Goal: Task Accomplishment & Management: Manage account settings

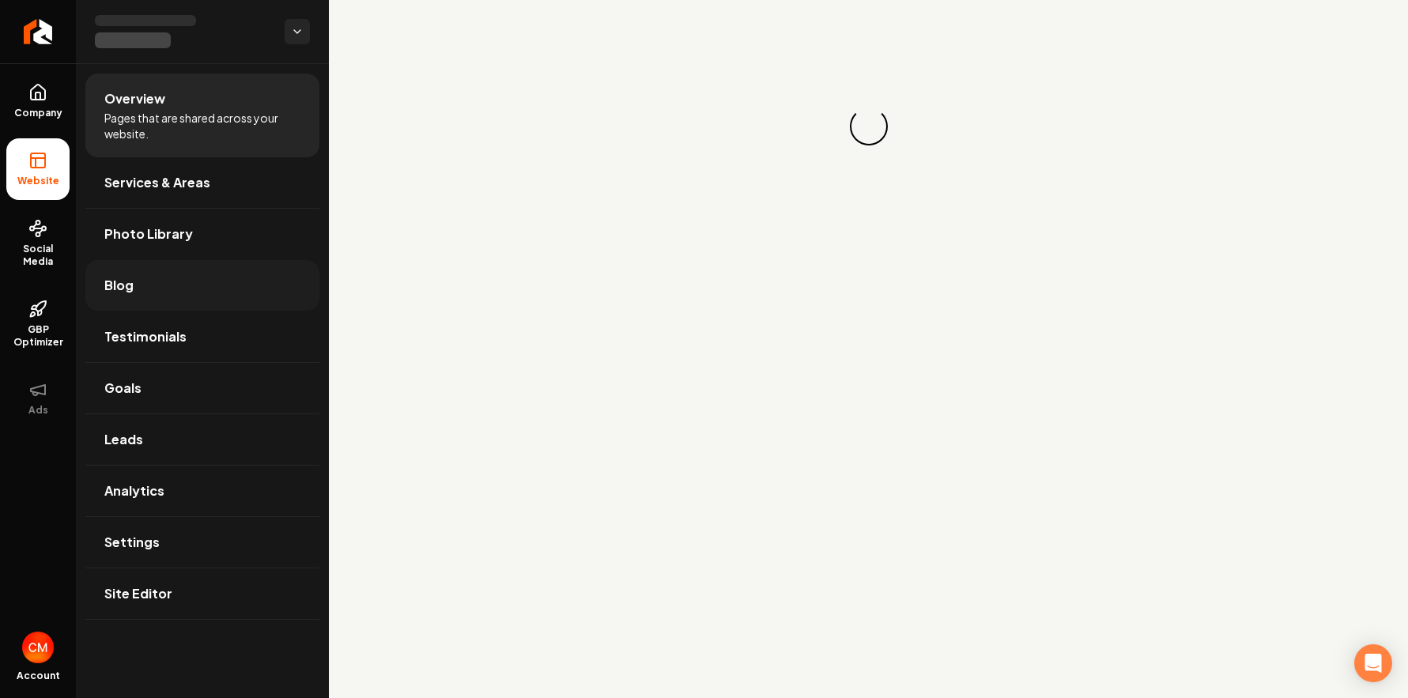
click at [104, 274] on link "Blog" at bounding box center [202, 285] width 234 height 51
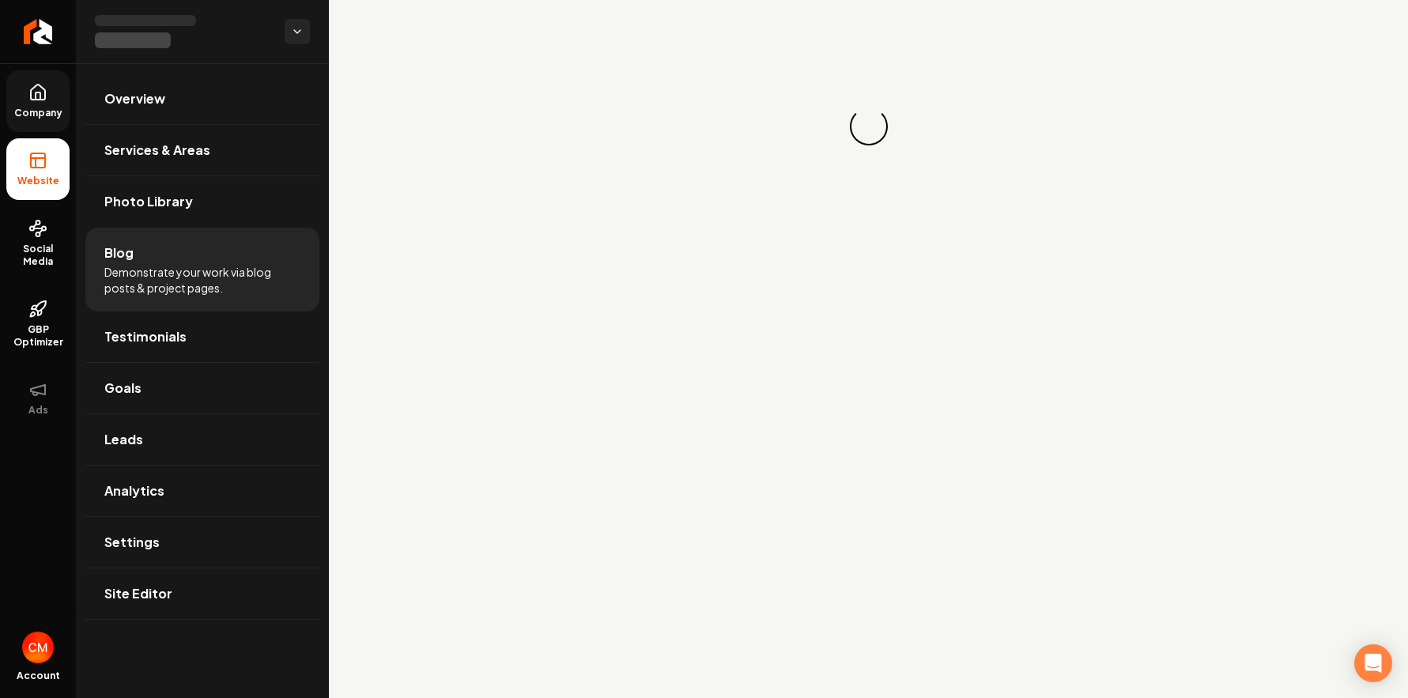
click at [32, 104] on link "Company" at bounding box center [37, 101] width 63 height 62
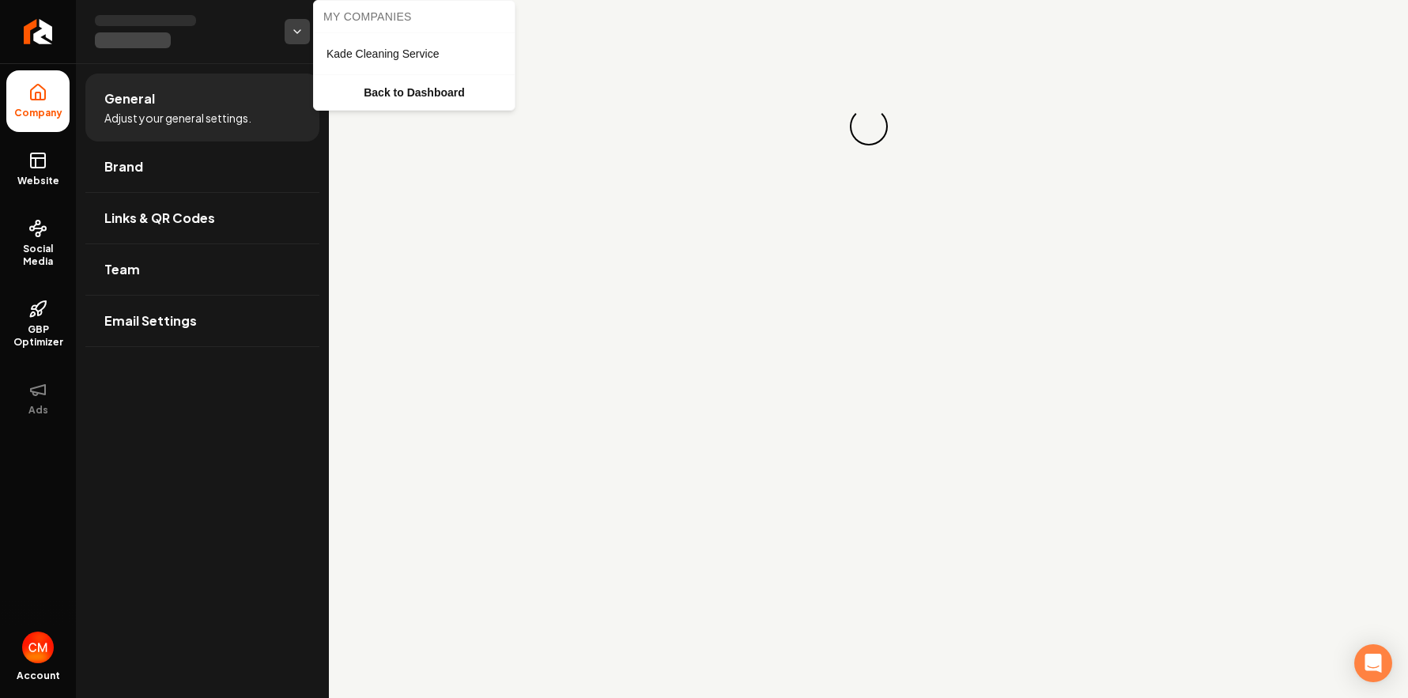
click at [294, 20] on html "Company Website Social Media GBP Optimizer Ads Account General Adjust your gene…" at bounding box center [704, 349] width 1408 height 698
click at [365, 60] on span "Kade Cleaning Service" at bounding box center [383, 54] width 112 height 16
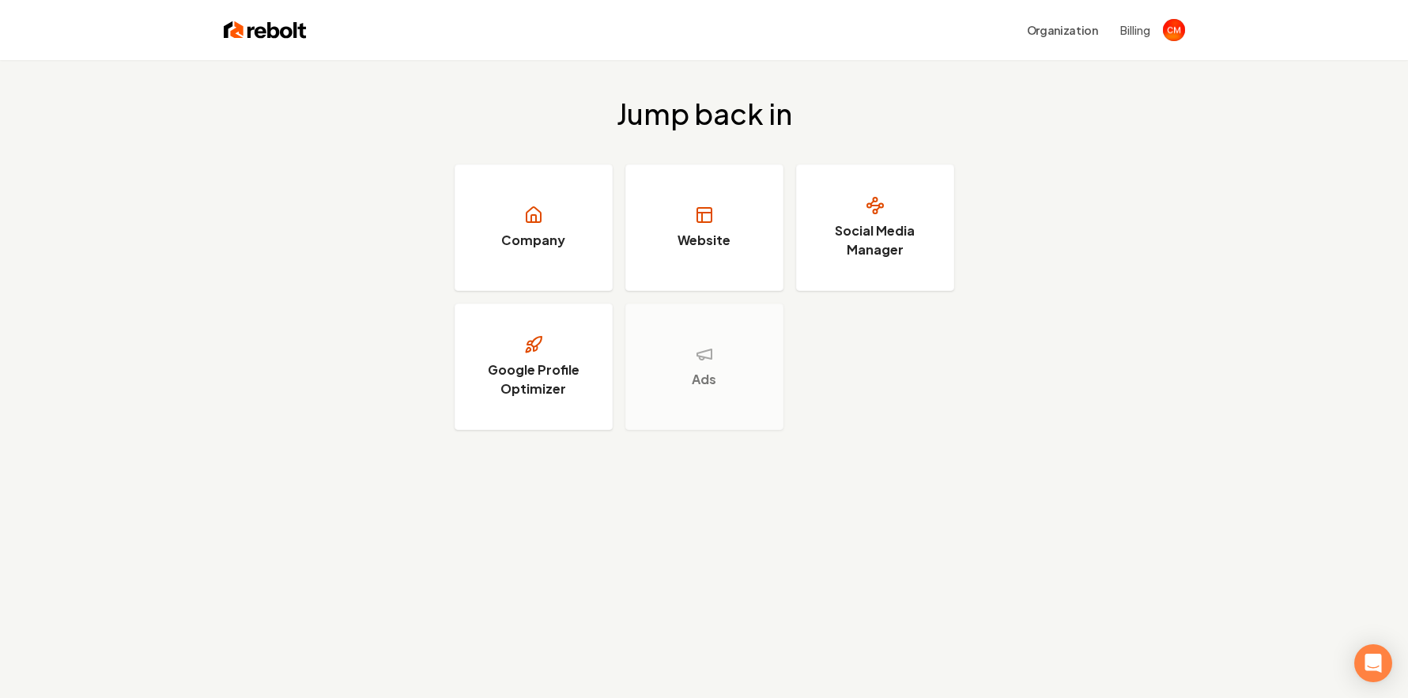
click at [1120, 32] on button "Billing" at bounding box center [1135, 30] width 30 height 16
click at [908, 224] on h3 "Social Media Manager" at bounding box center [875, 240] width 119 height 38
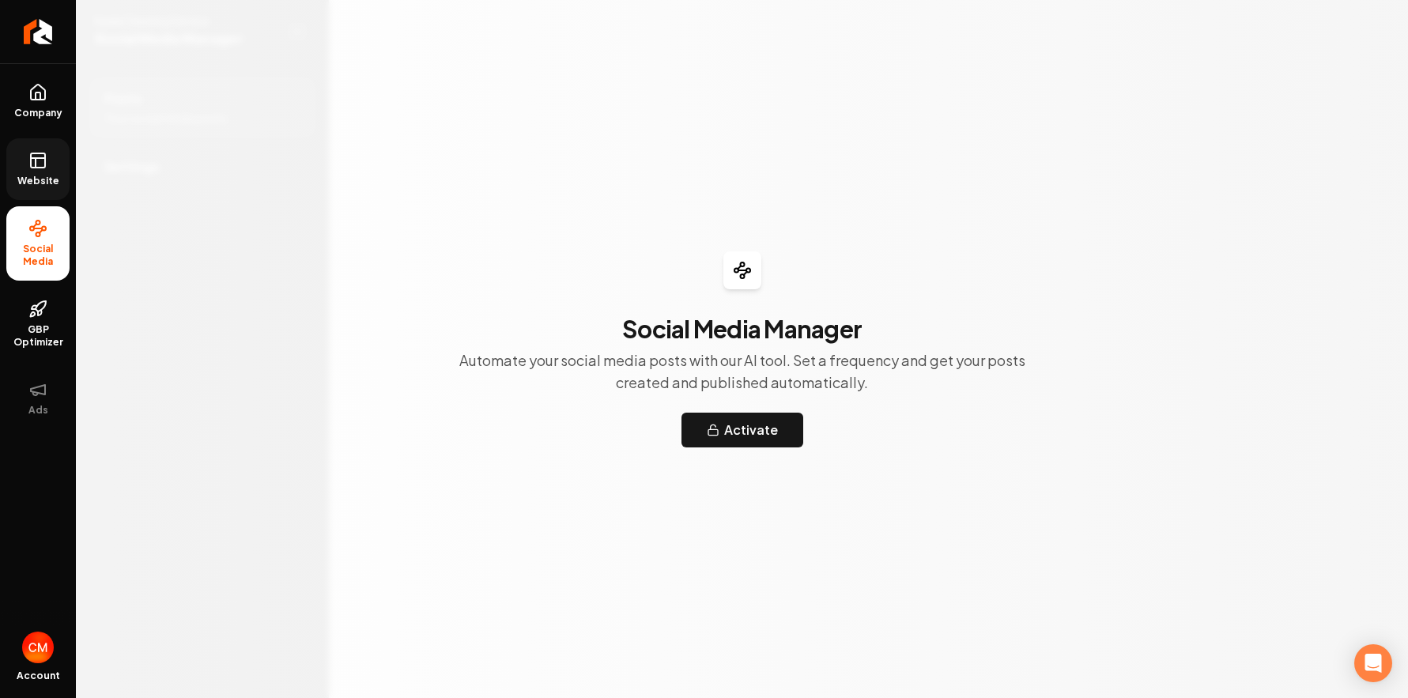
click at [43, 175] on span "Website" at bounding box center [38, 181] width 55 height 13
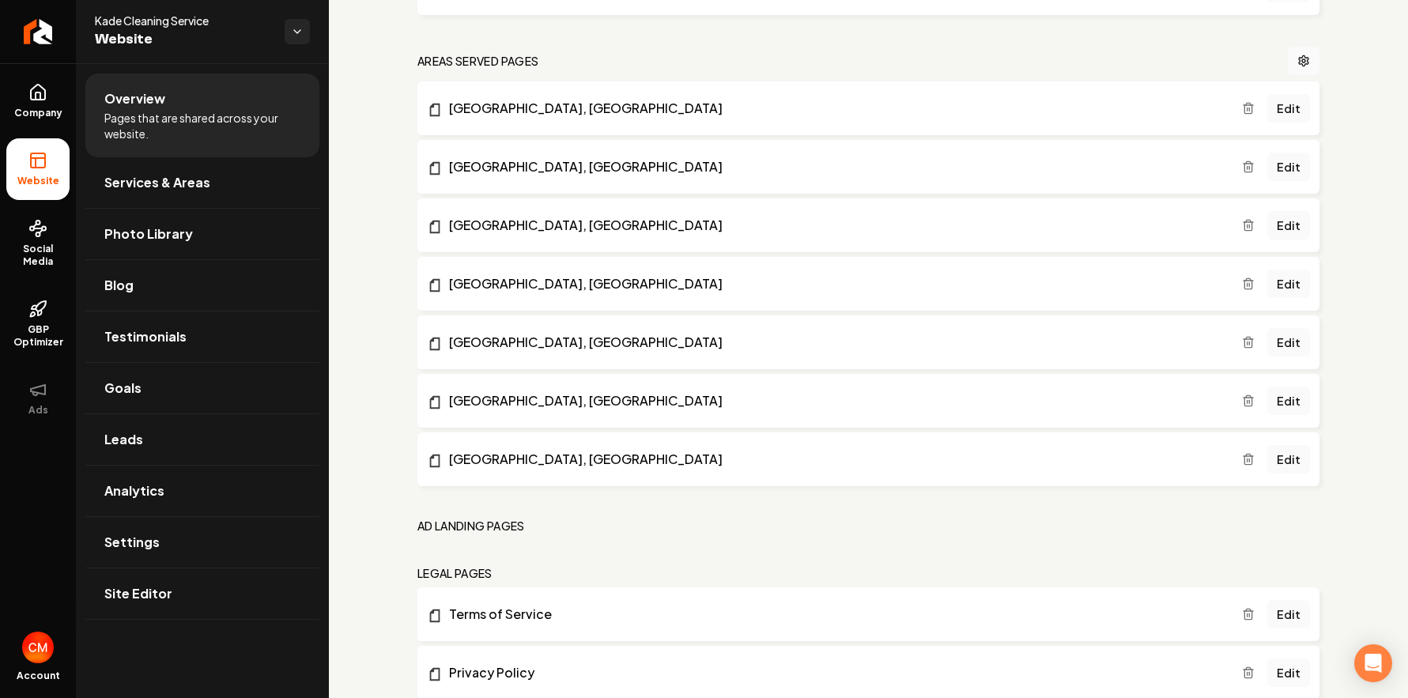
scroll to position [1200, 0]
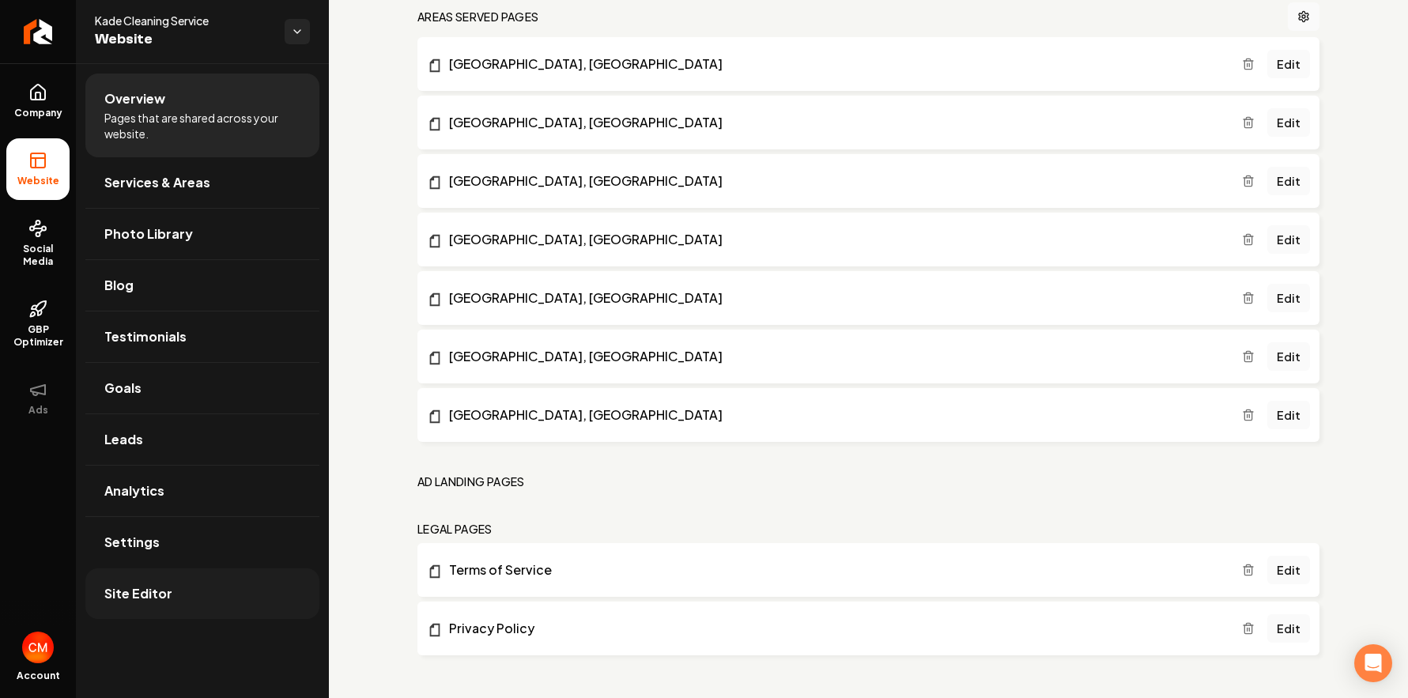
click at [151, 602] on span "Site Editor" at bounding box center [138, 593] width 68 height 19
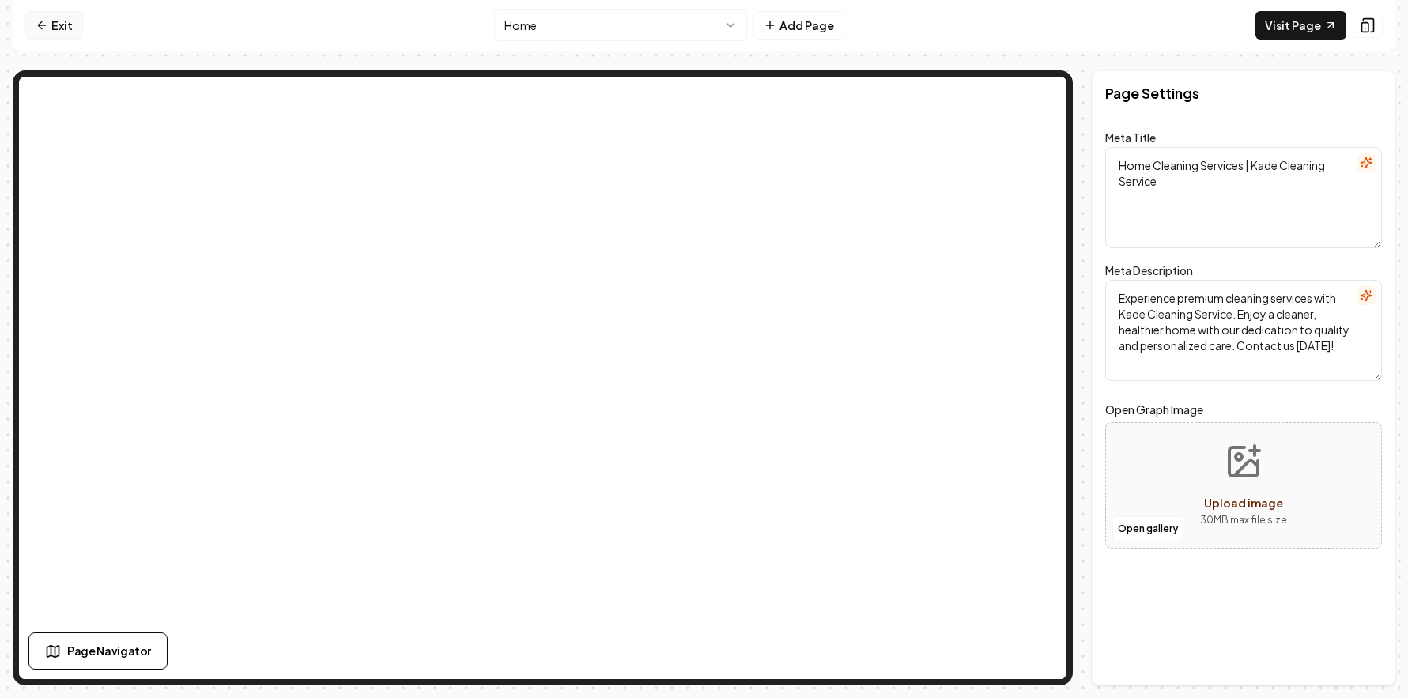
click at [46, 36] on link "Exit" at bounding box center [54, 25] width 58 height 28
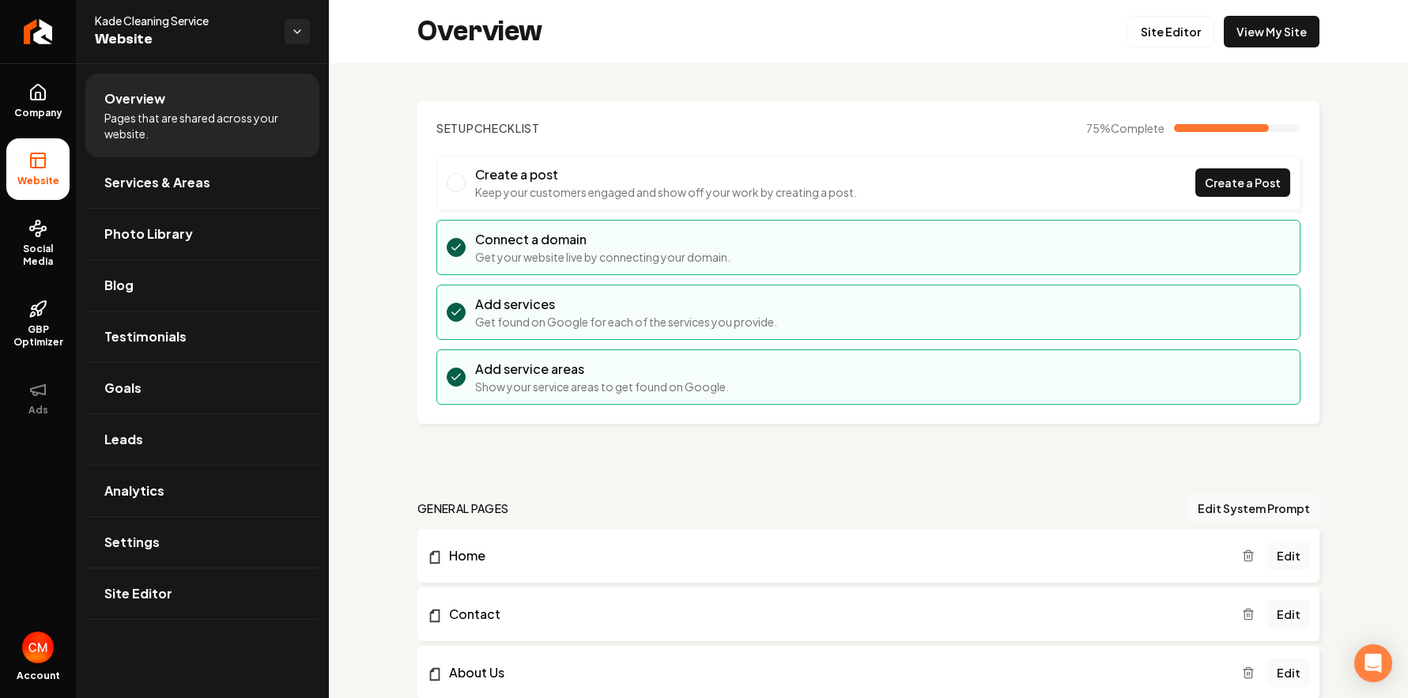
click at [36, 646] on img "Open user button" at bounding box center [38, 648] width 32 height 32
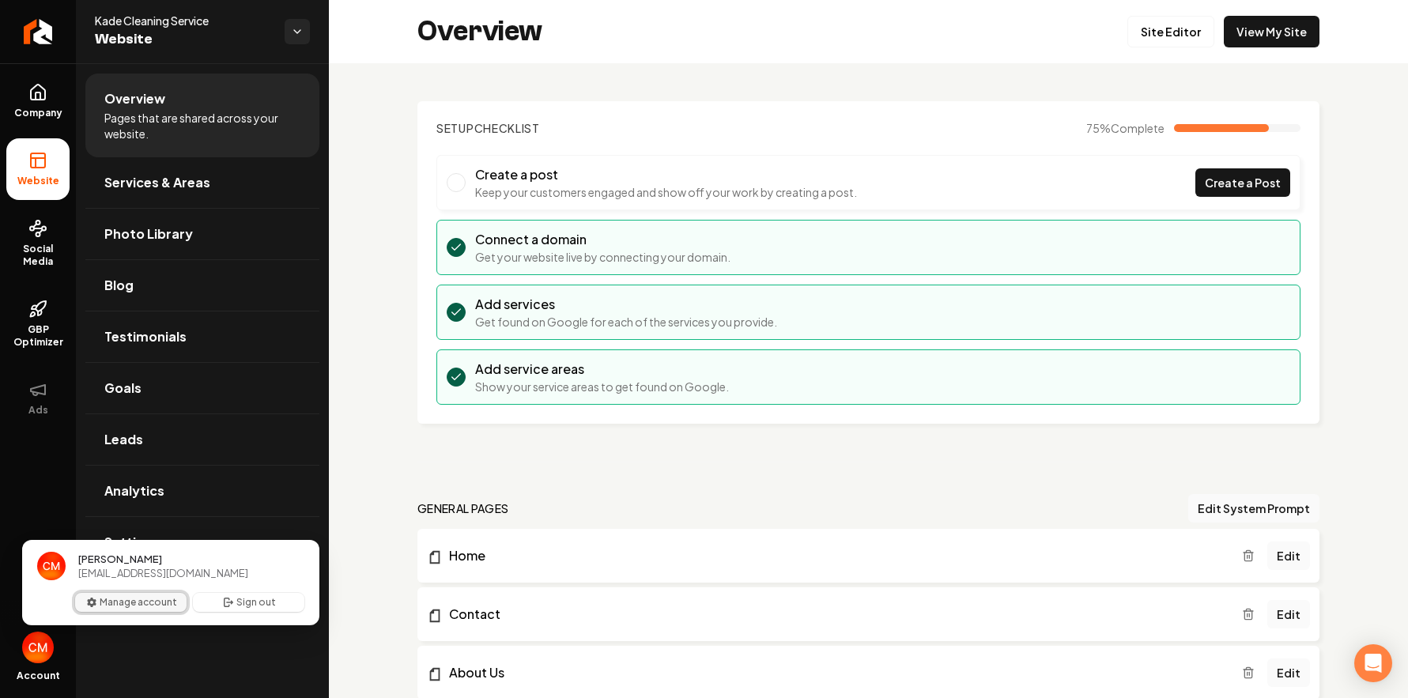
click at [143, 604] on button "Manage account" at bounding box center [130, 602] width 111 height 19
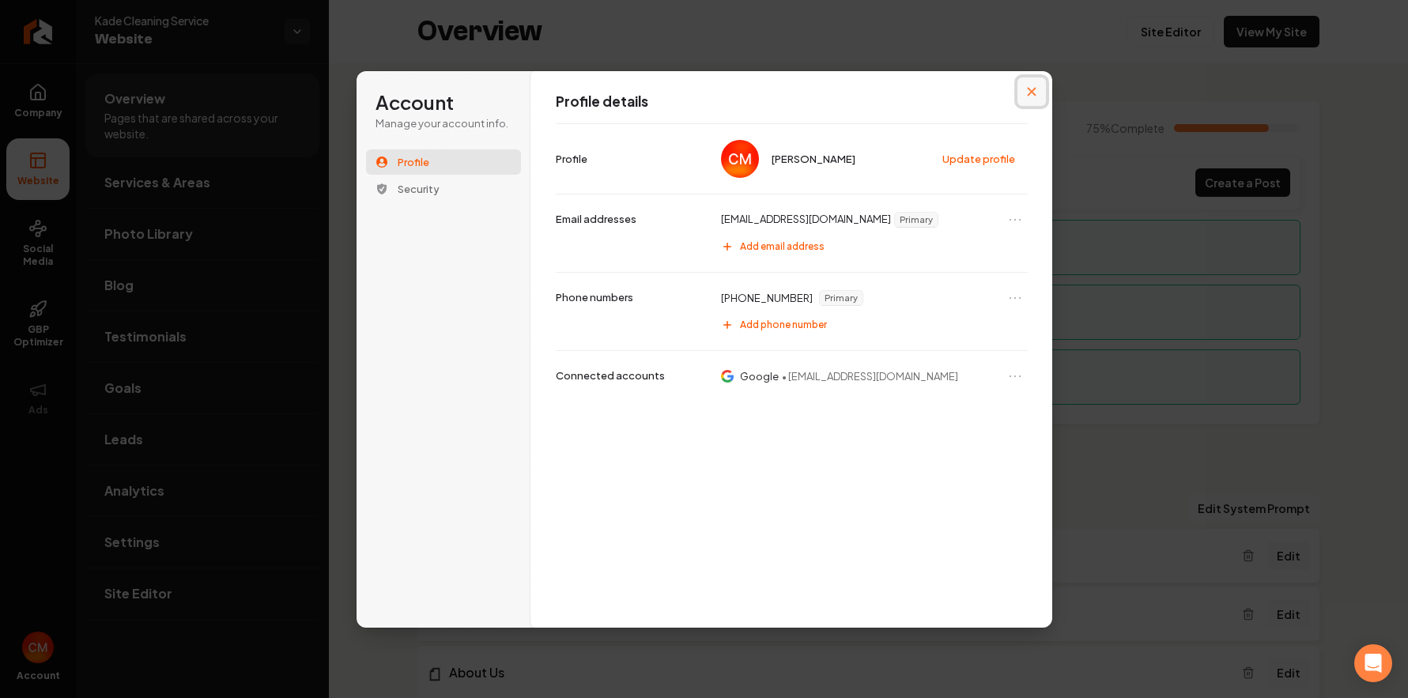
click at [1030, 91] on icon "Close modal" at bounding box center [1031, 91] width 9 height 9
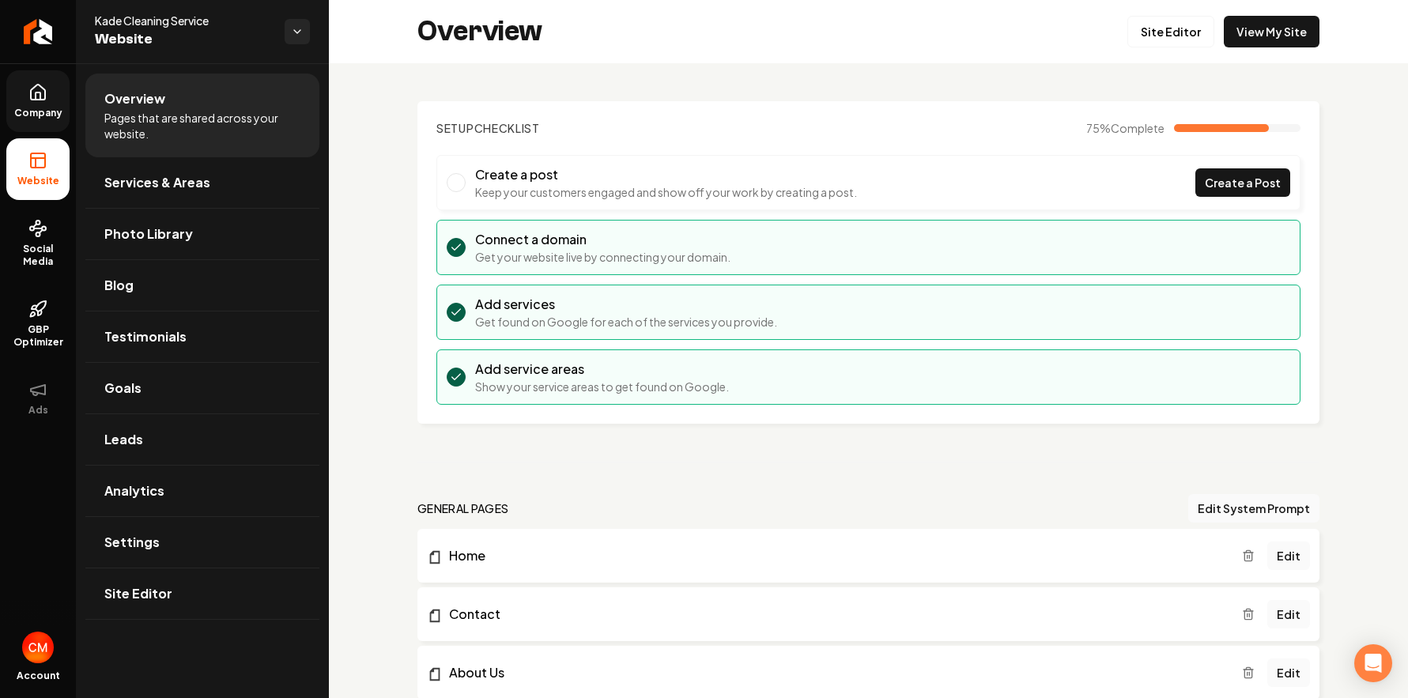
click at [47, 86] on icon at bounding box center [37, 92] width 19 height 19
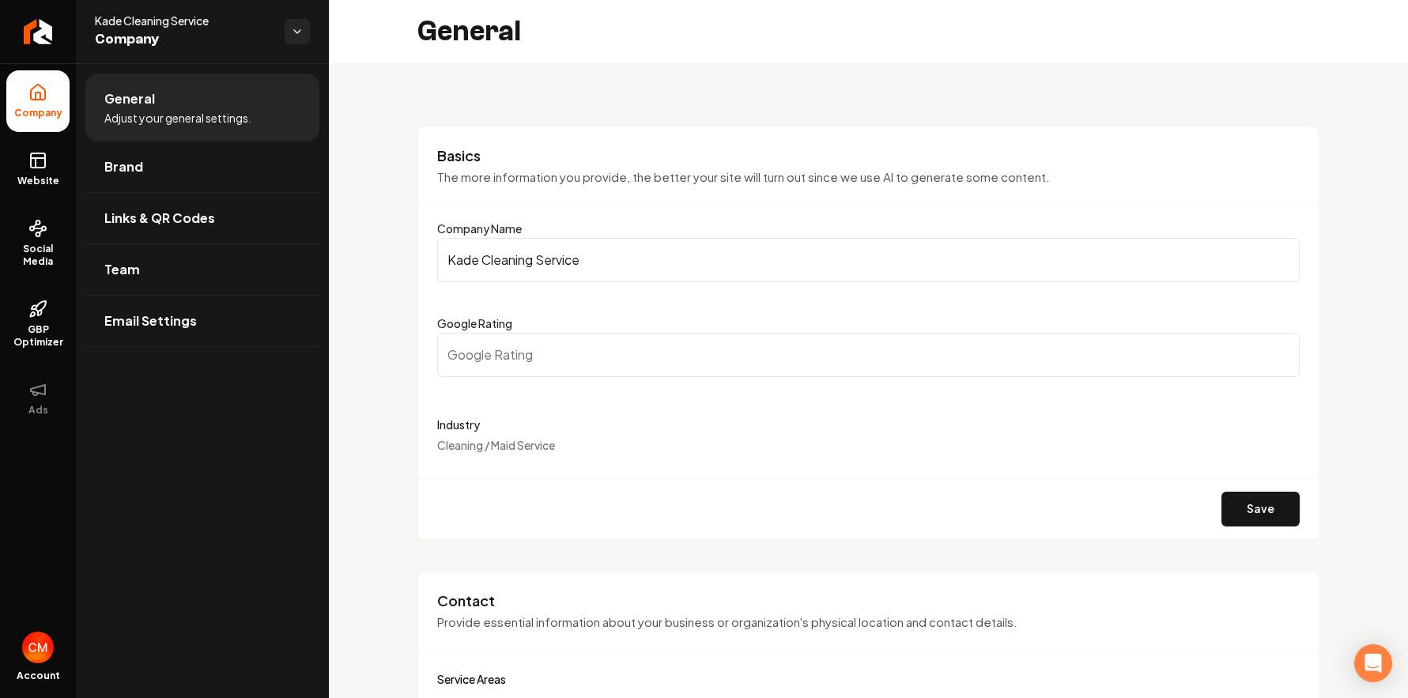
click at [26, 664] on div "Account" at bounding box center [38, 661] width 76 height 73
click at [32, 651] on img "Open user button" at bounding box center [38, 648] width 32 height 32
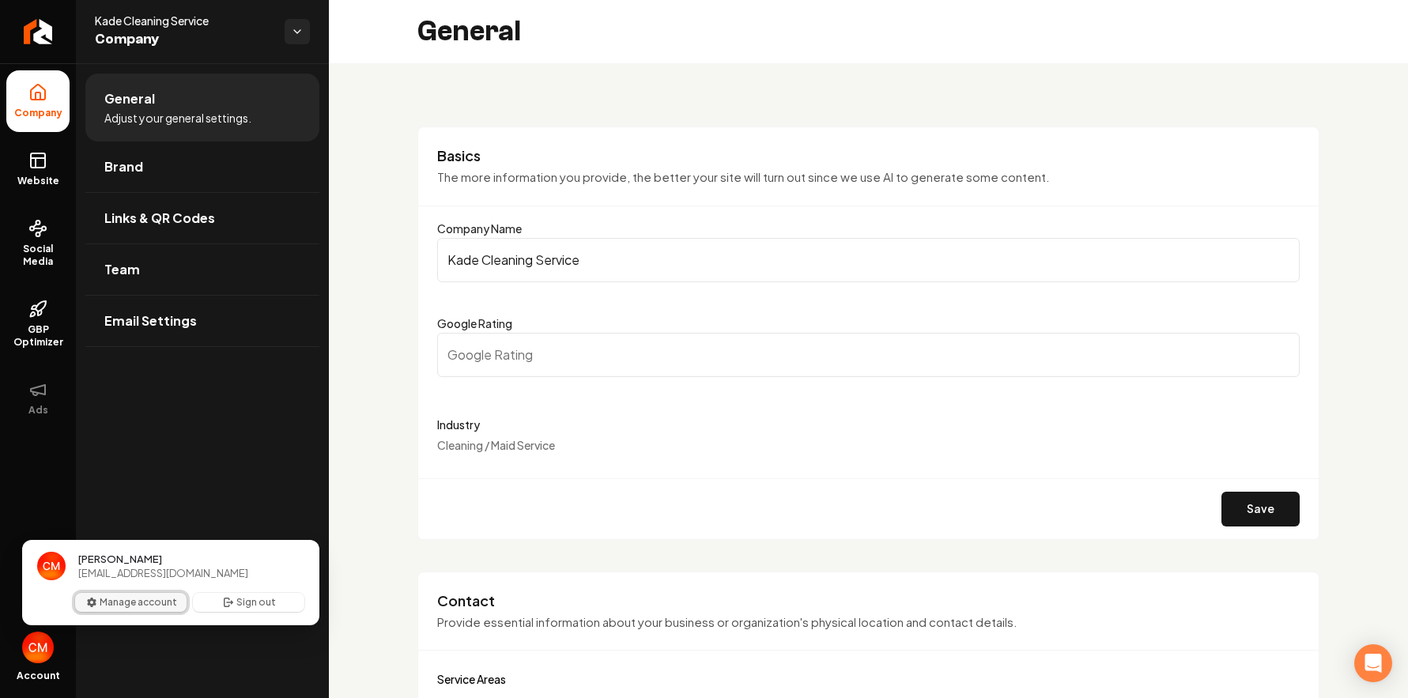
click at [104, 602] on button "Manage account" at bounding box center [130, 602] width 111 height 19
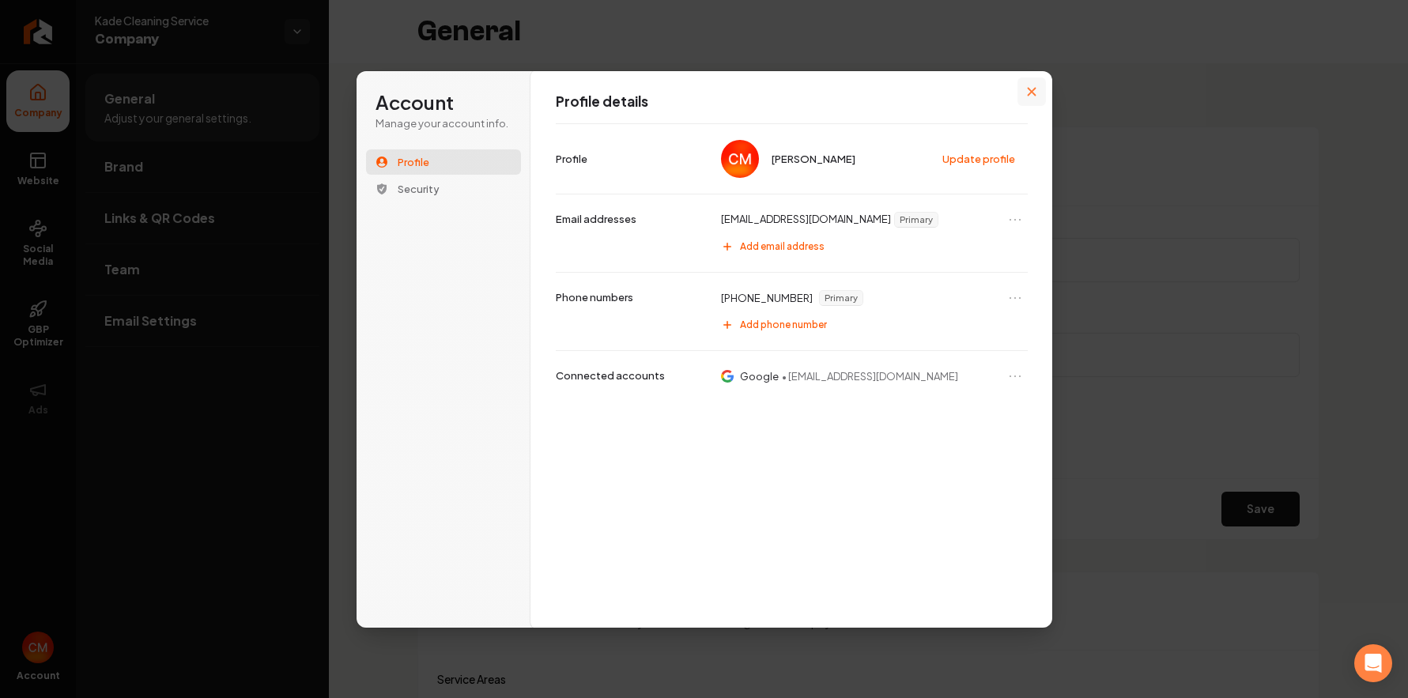
click at [1040, 93] on button "Close modal" at bounding box center [1032, 91] width 28 height 28
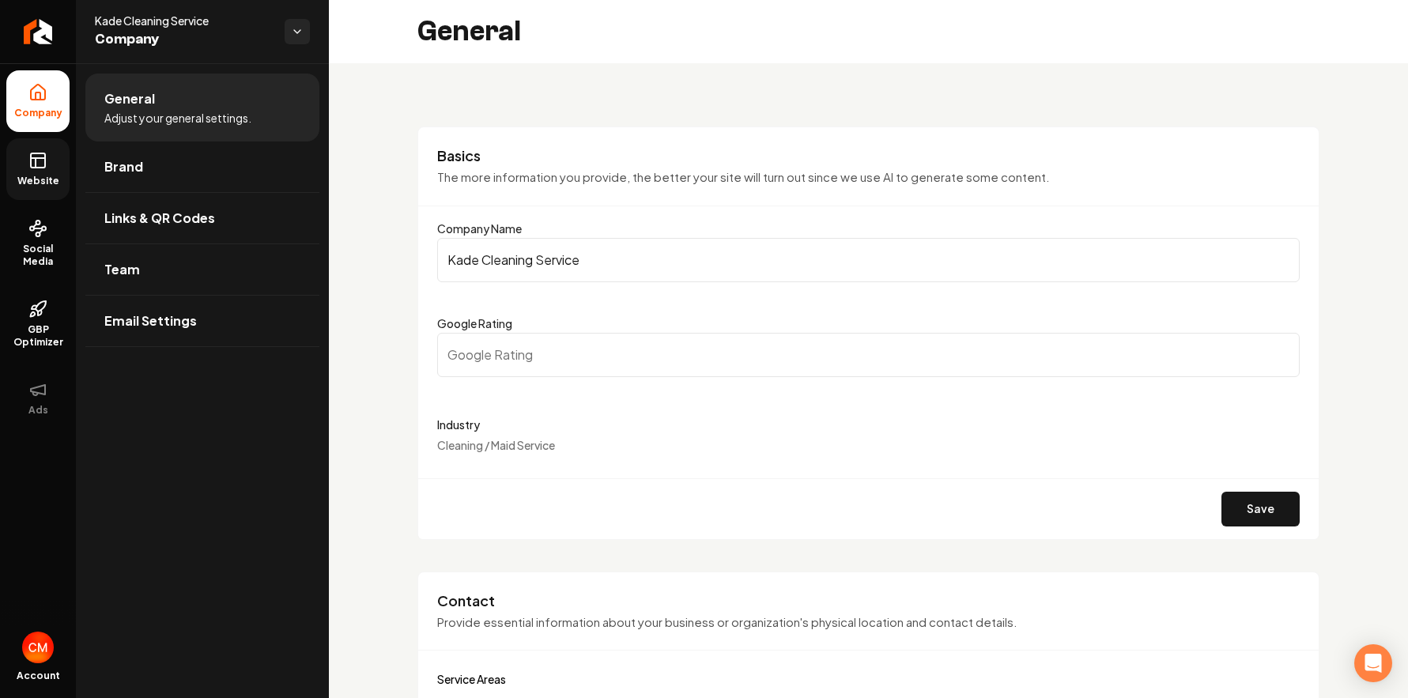
click at [43, 178] on span "Website" at bounding box center [38, 181] width 55 height 13
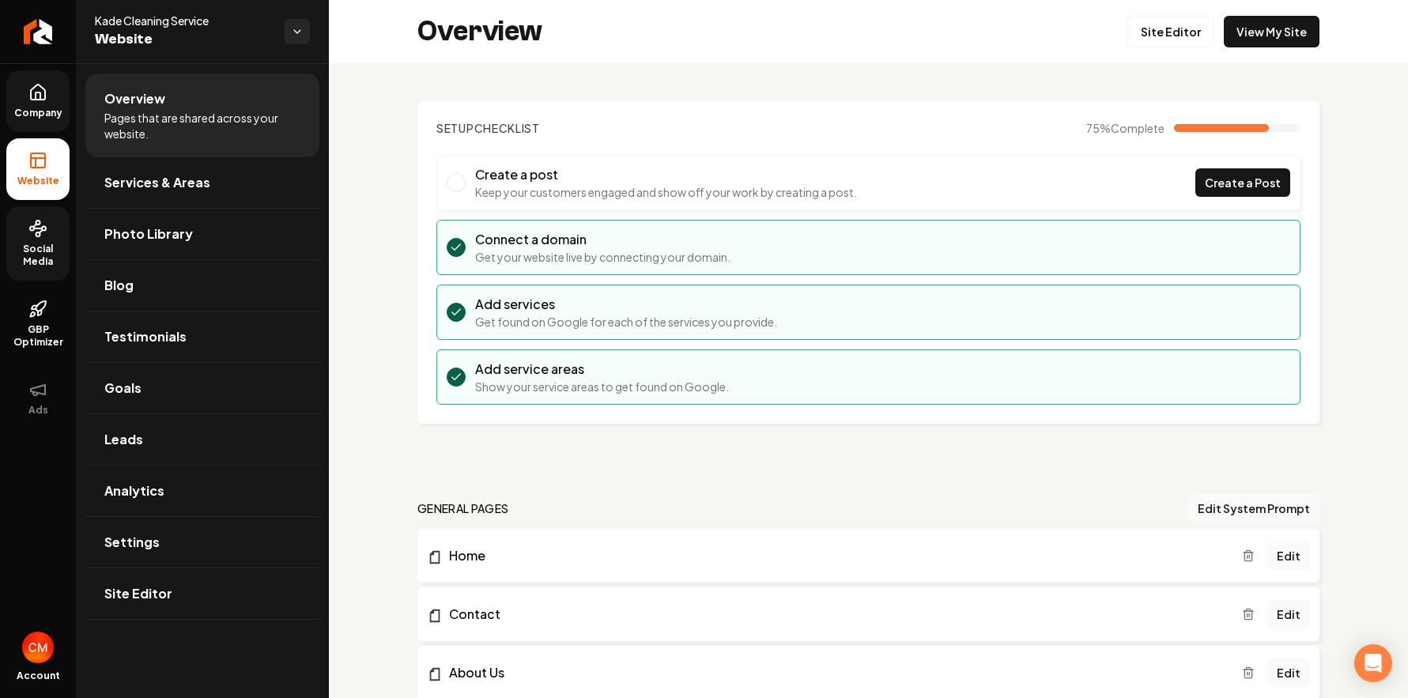
click at [38, 256] on span "Social Media" at bounding box center [37, 255] width 63 height 25
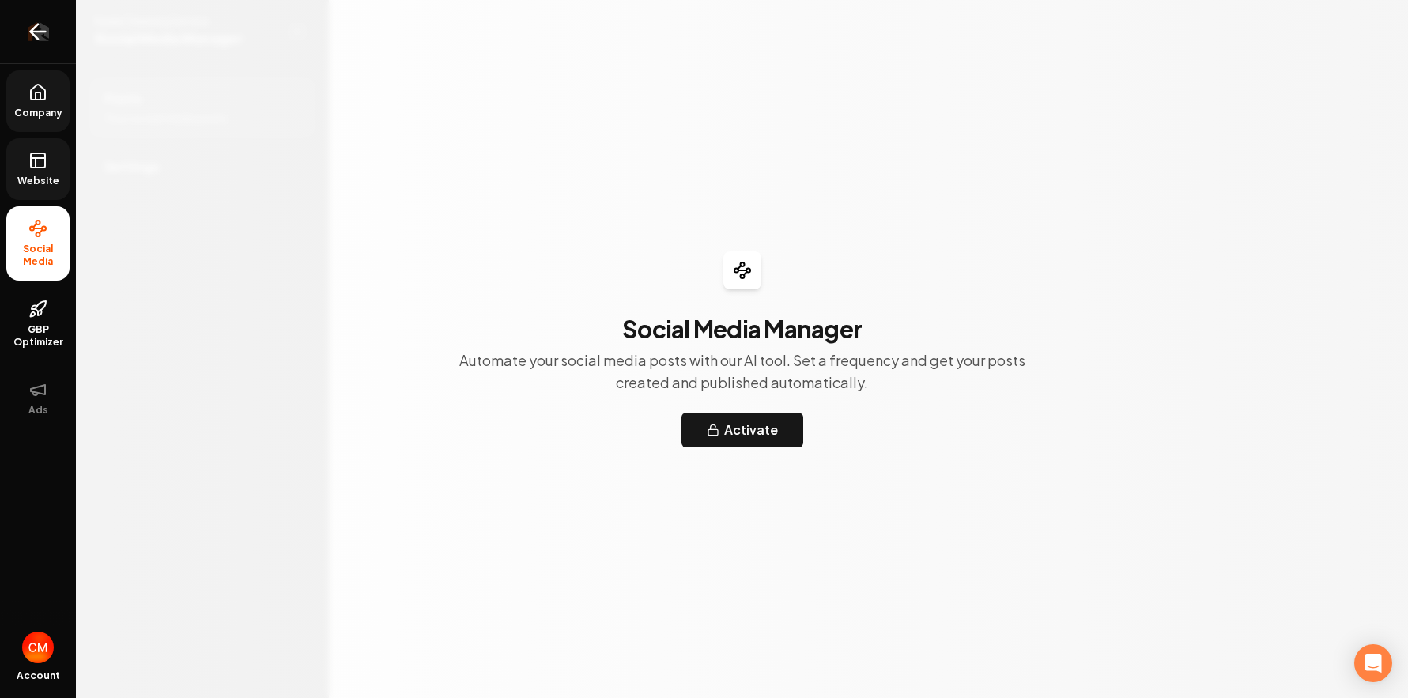
click at [45, 47] on link "Return to dashboard" at bounding box center [38, 31] width 76 height 63
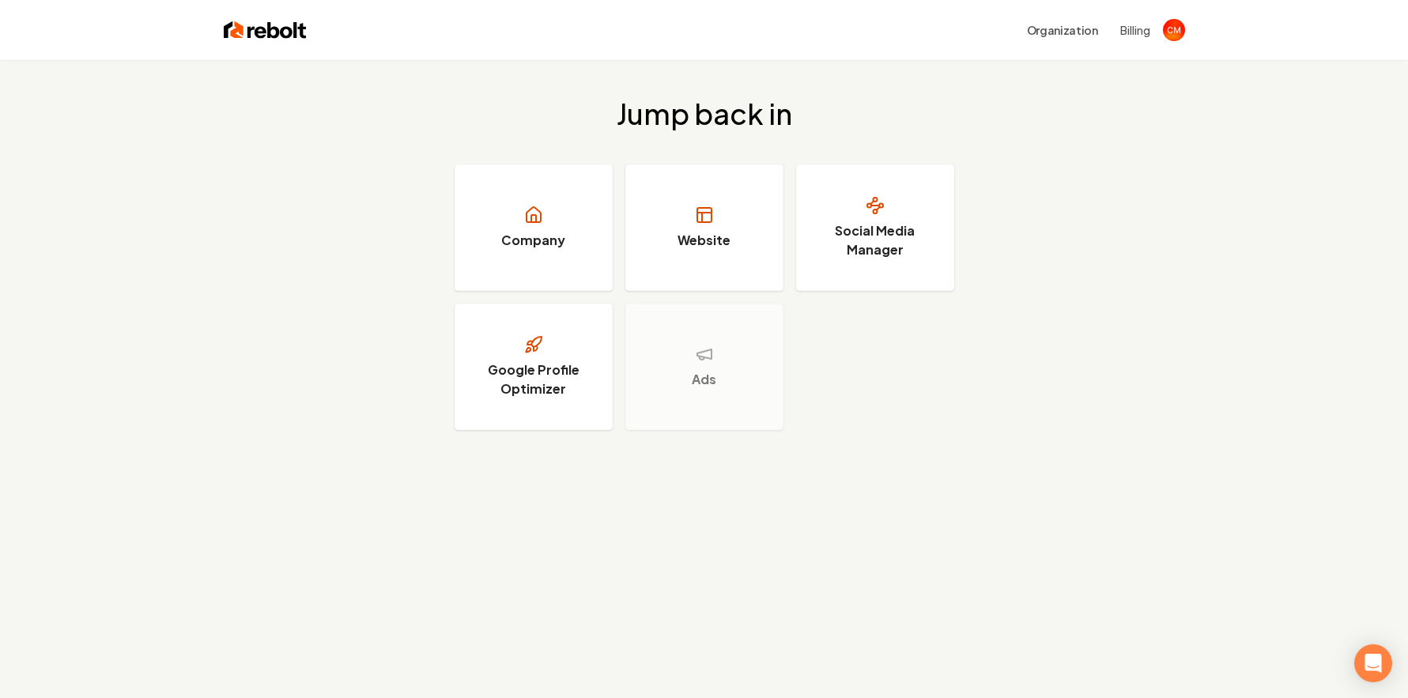
click at [1159, 11] on div "Organization Billing" at bounding box center [704, 30] width 1012 height 60
click at [1156, 12] on div "Organization Billing" at bounding box center [704, 30] width 1012 height 60
click at [1140, 32] on button "Billing" at bounding box center [1135, 30] width 30 height 16
